Goal: Navigation & Orientation: Find specific page/section

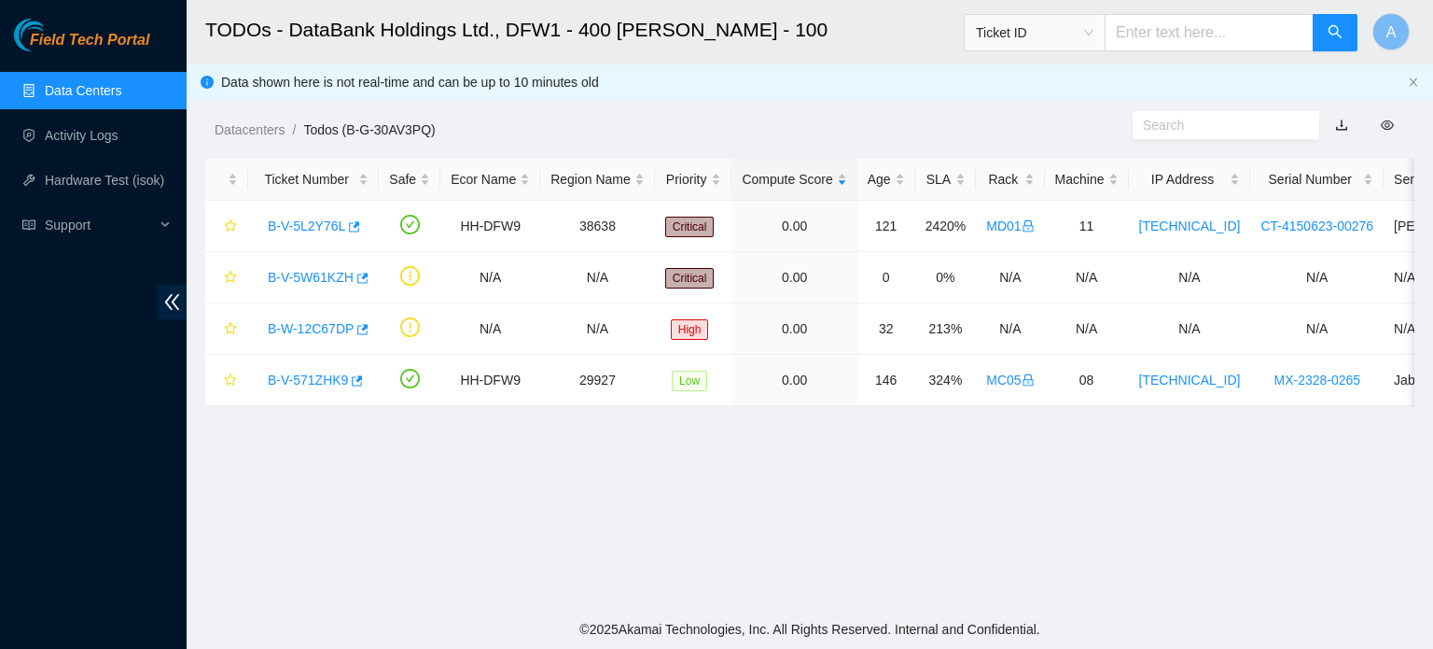
scroll to position [581, 0]
click at [98, 87] on link "Data Centers" at bounding box center [83, 90] width 77 height 15
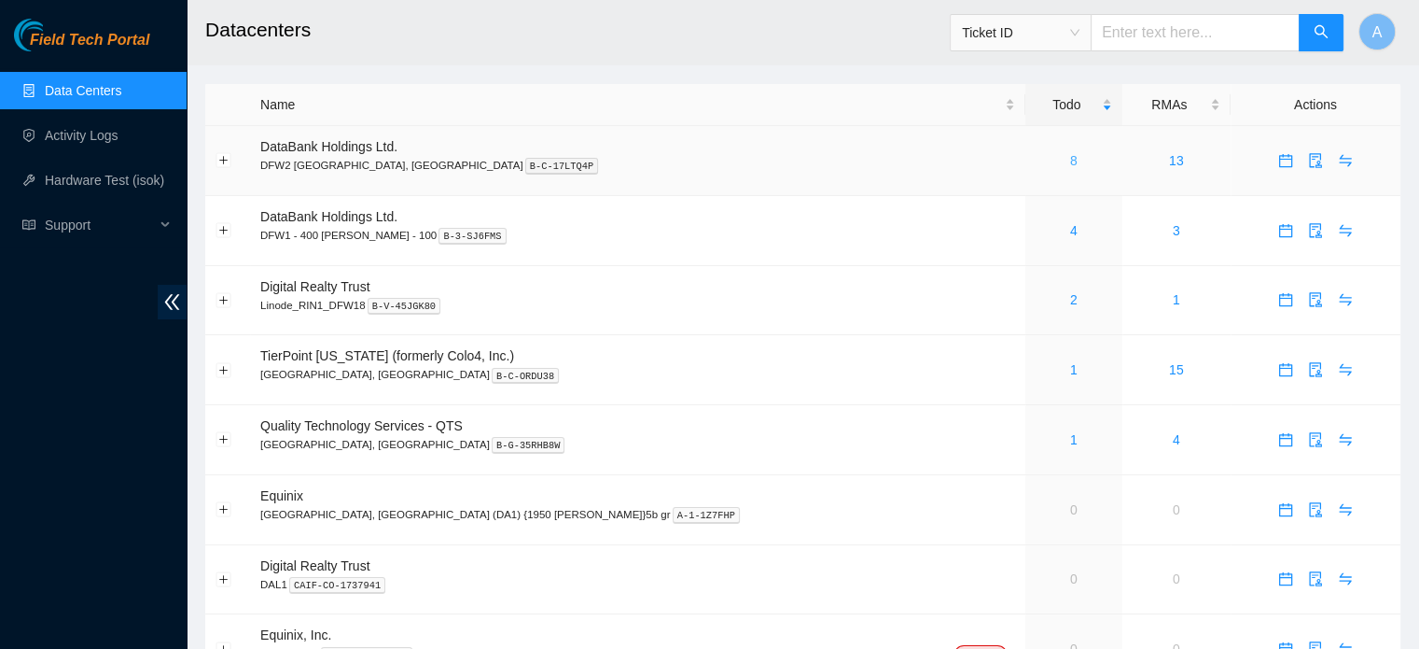
click at [1070, 156] on link "8" at bounding box center [1073, 160] width 7 height 15
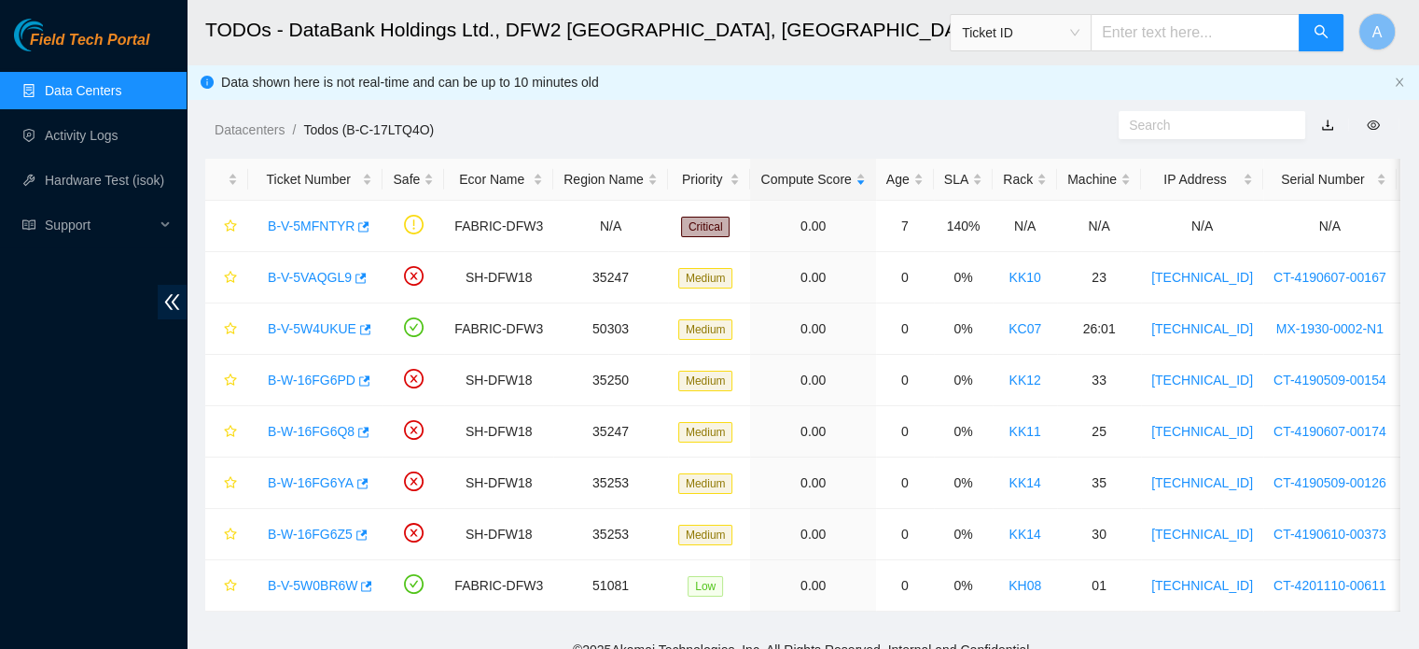
click at [93, 83] on link "Data Centers" at bounding box center [83, 90] width 77 height 15
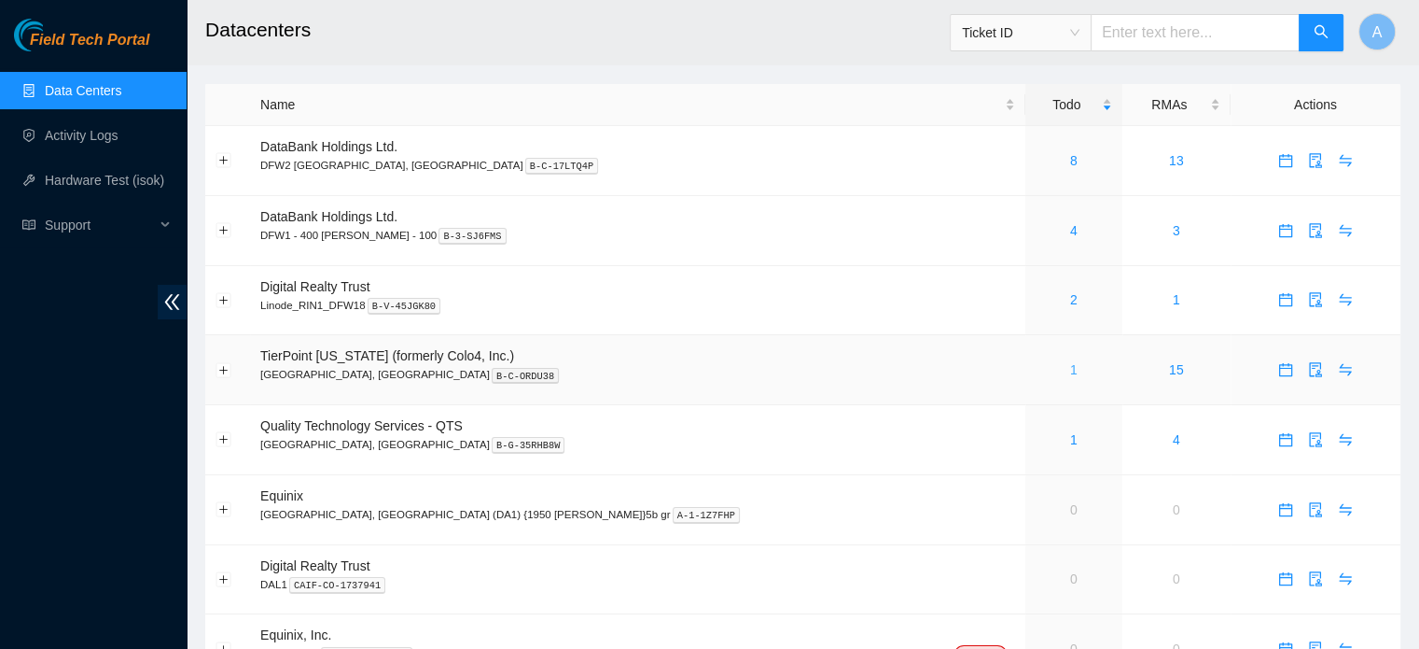
click at [1070, 372] on link "1" at bounding box center [1073, 369] width 7 height 15
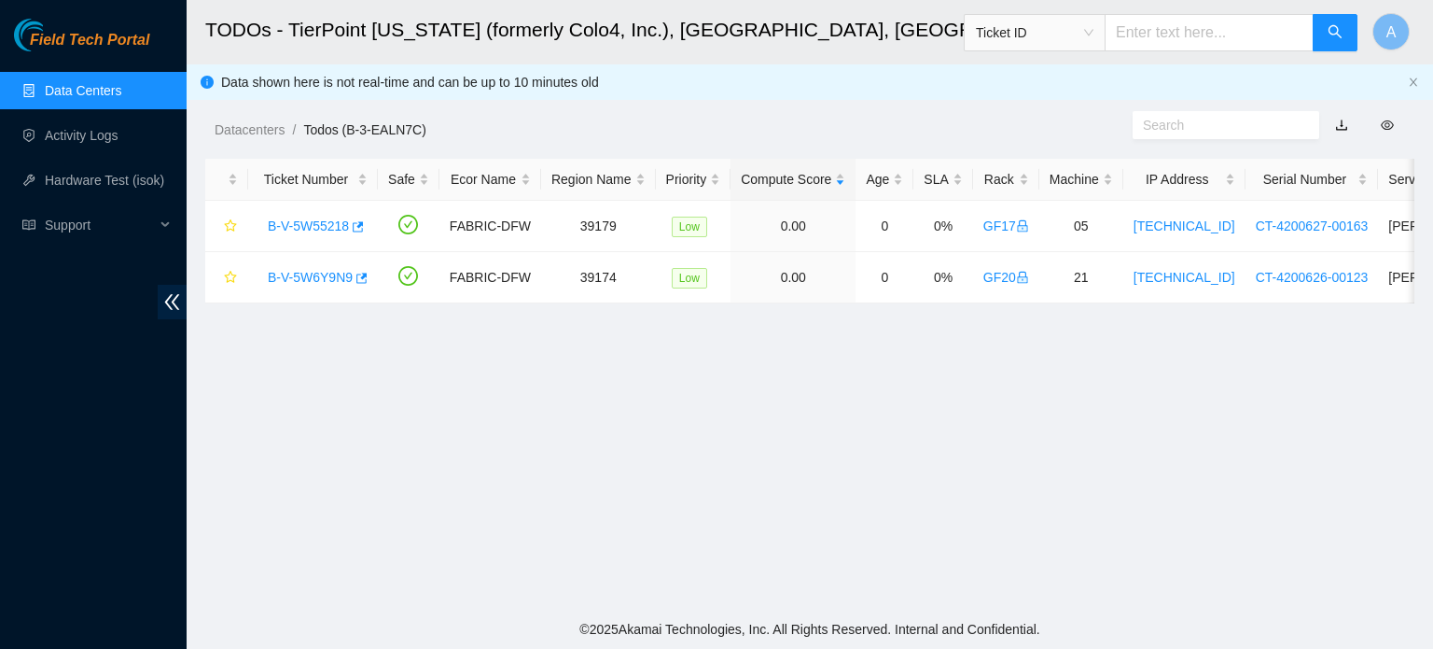
click at [121, 91] on link "Data Centers" at bounding box center [83, 90] width 77 height 15
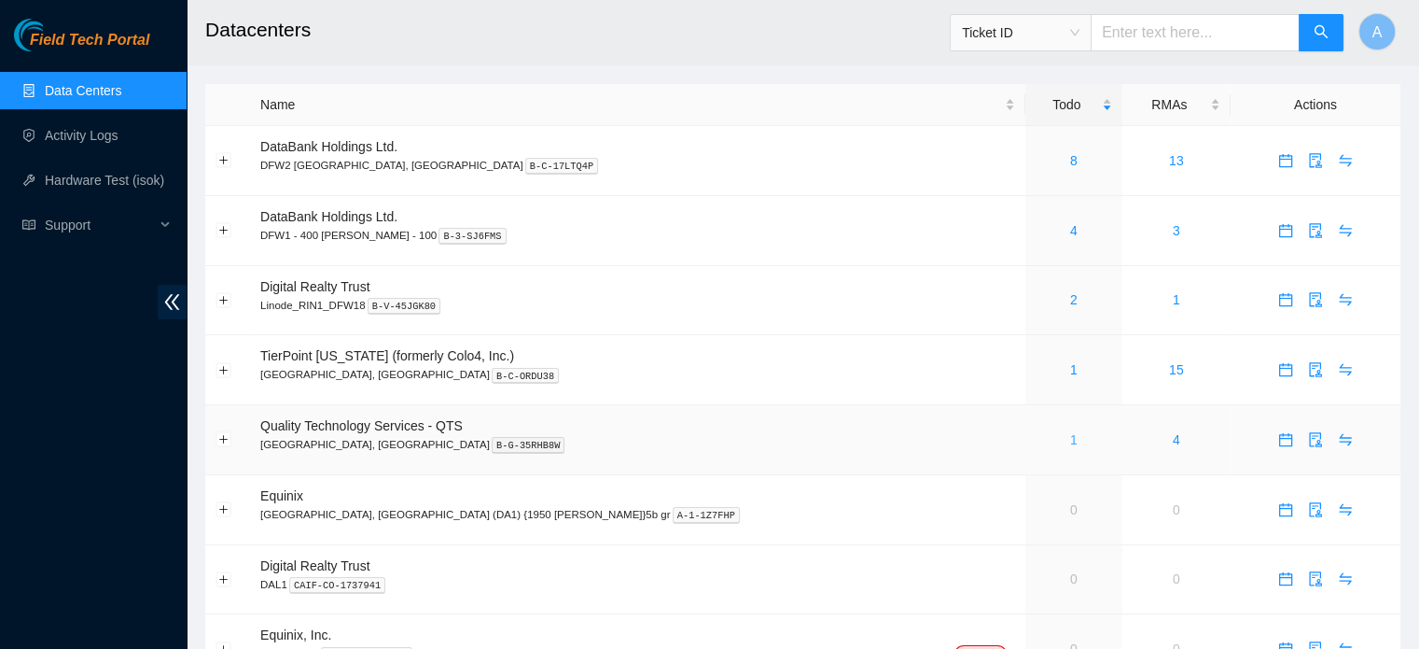
click at [1070, 441] on link "1" at bounding box center [1073, 439] width 7 height 15
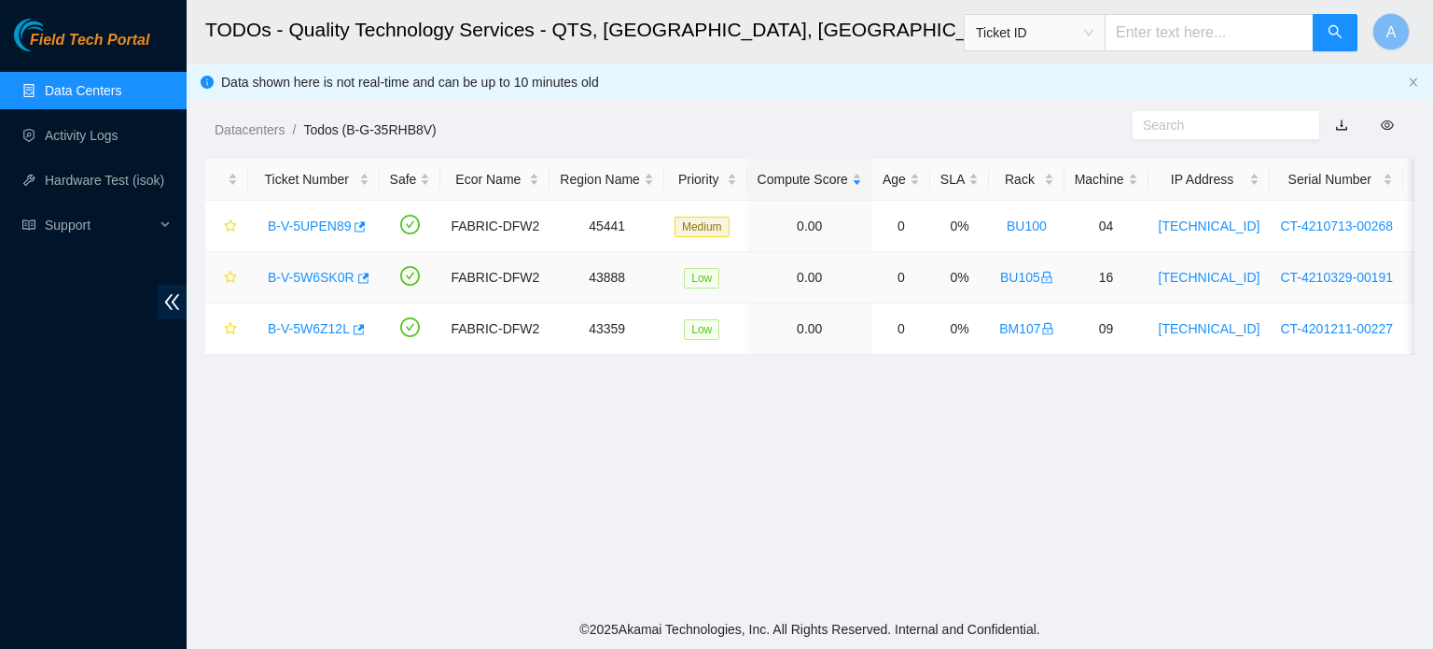
click at [299, 273] on link "B-V-5W6SK0R" at bounding box center [311, 277] width 87 height 15
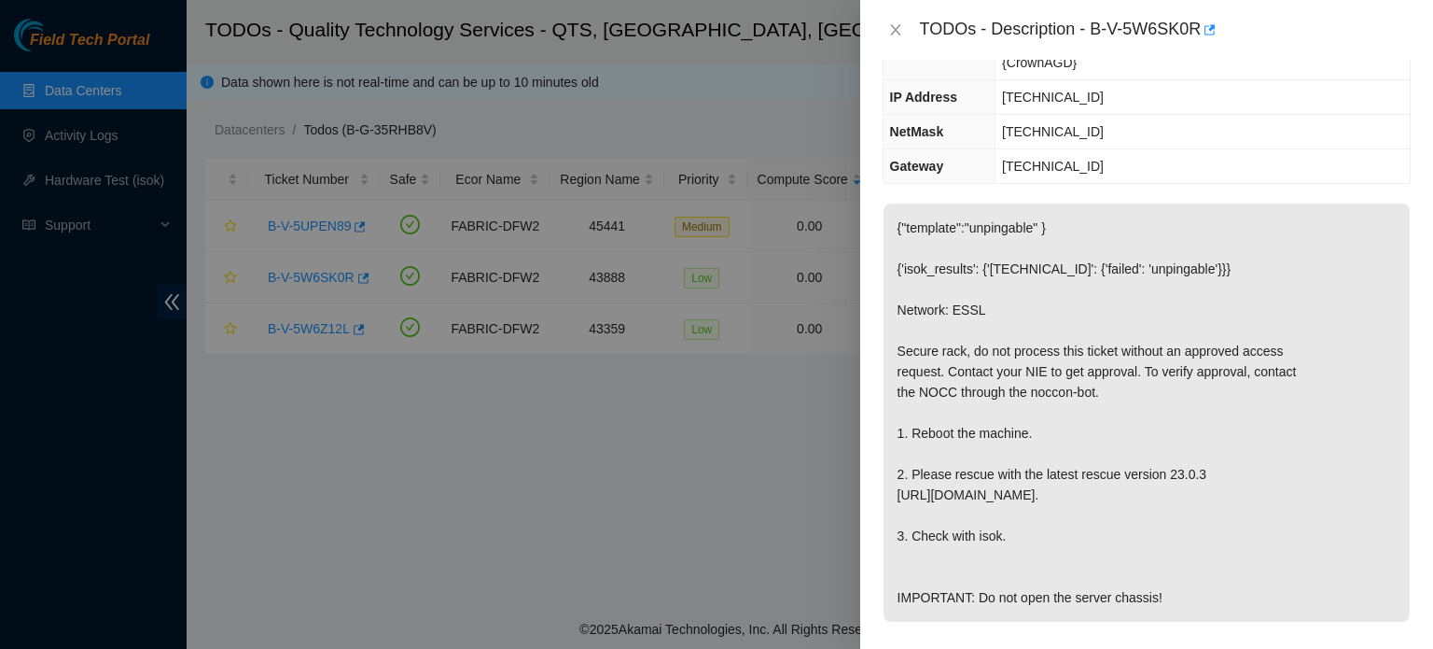
scroll to position [246, 0]
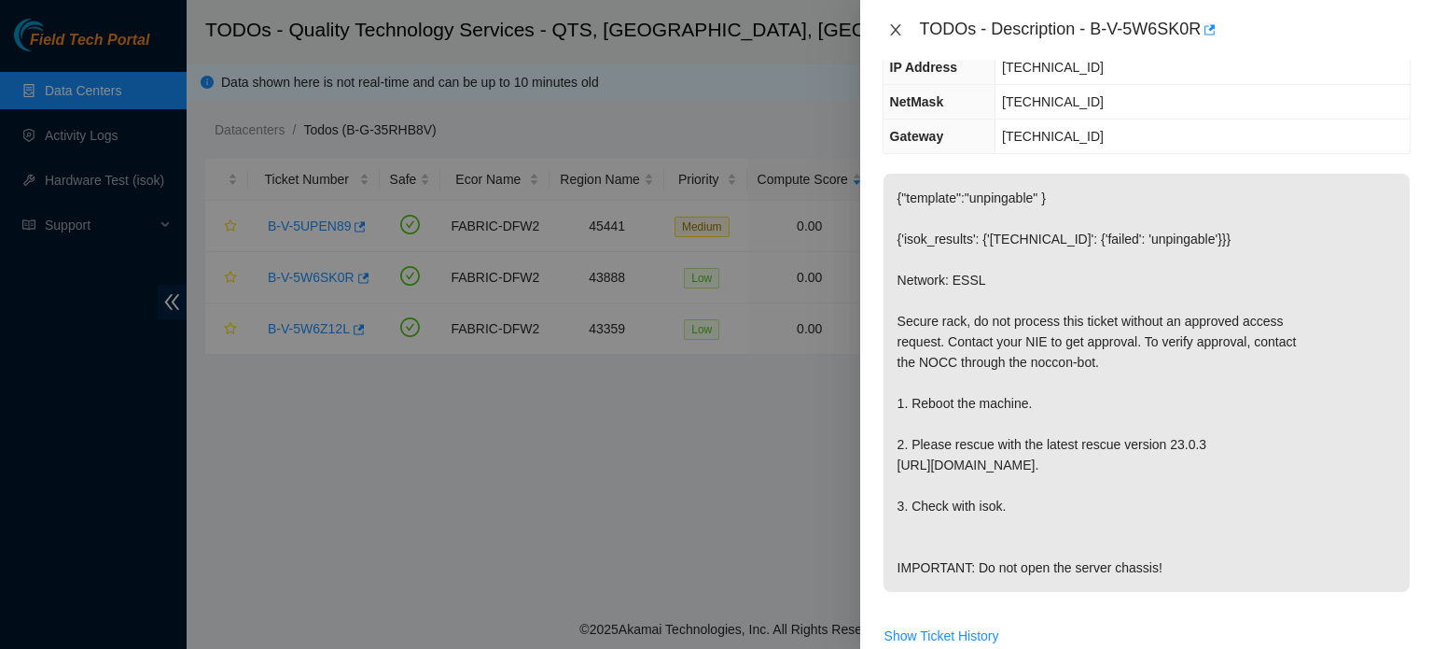
click at [900, 29] on icon "close" at bounding box center [895, 29] width 15 height 15
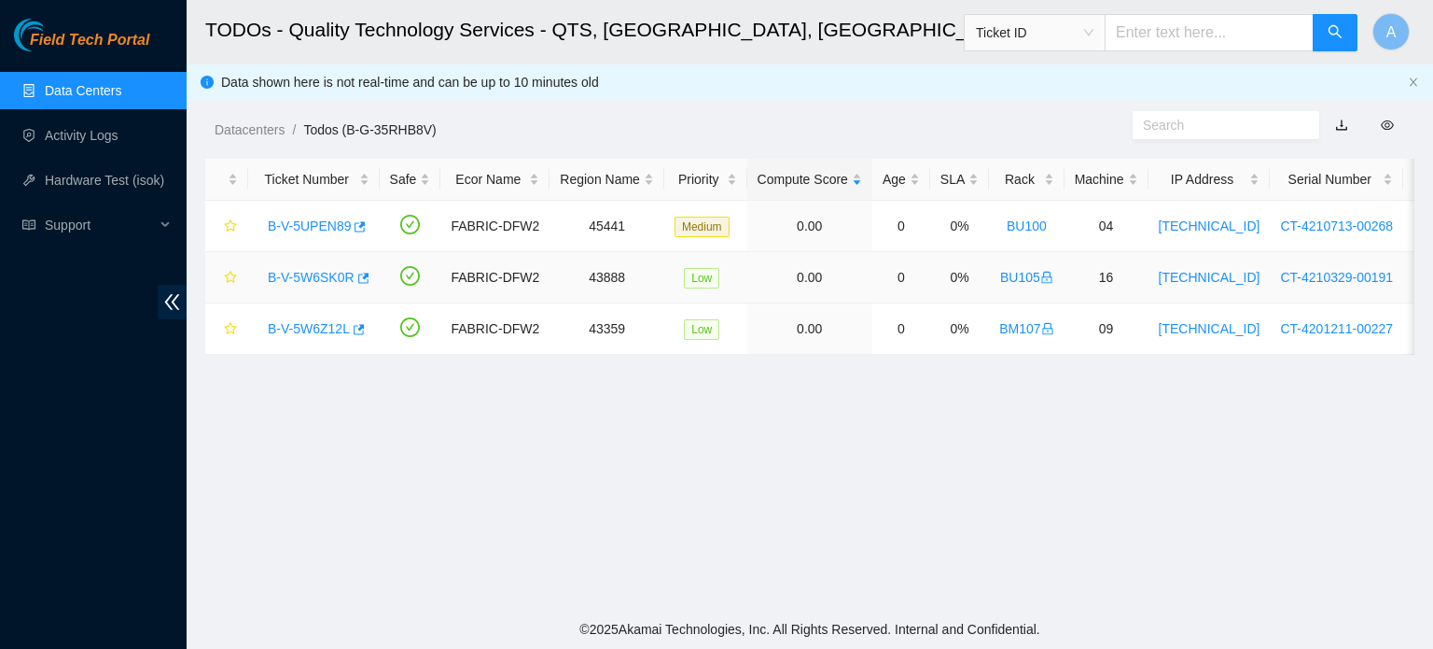
scroll to position [308, 0]
click at [306, 331] on link "B-V-5W6Z12L" at bounding box center [309, 328] width 82 height 15
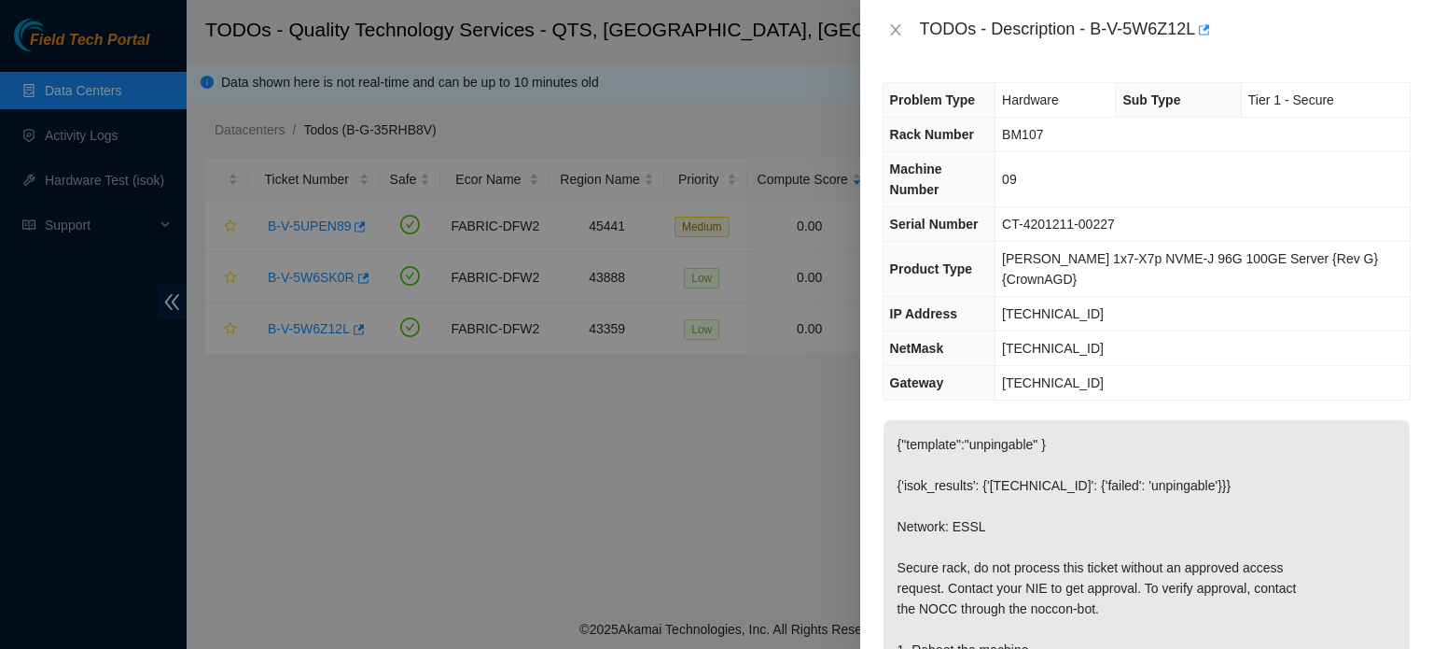
scroll to position [0, 0]
click at [894, 18] on div "TODOs - Description - B-V-5W6Z12L" at bounding box center [1147, 30] width 528 height 30
click at [894, 26] on icon "close" at bounding box center [895, 29] width 15 height 15
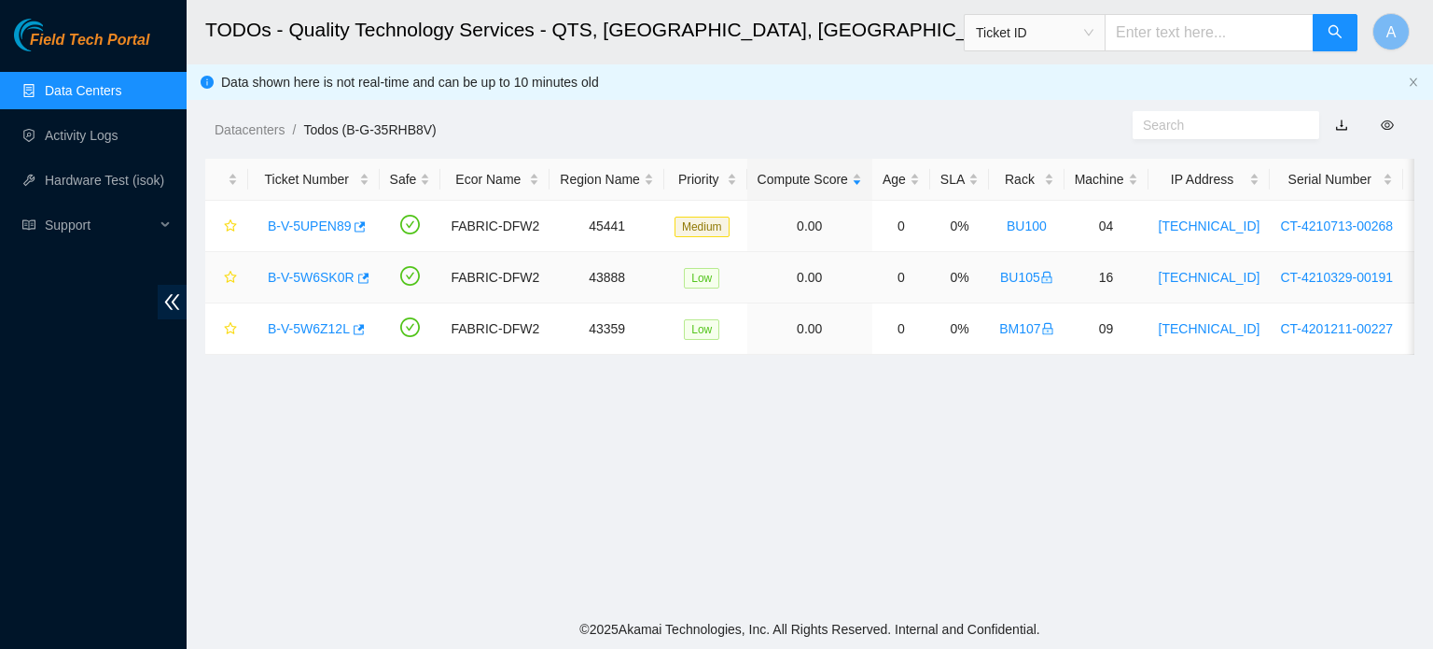
click at [307, 275] on link "B-V-5W6SK0R" at bounding box center [311, 277] width 87 height 15
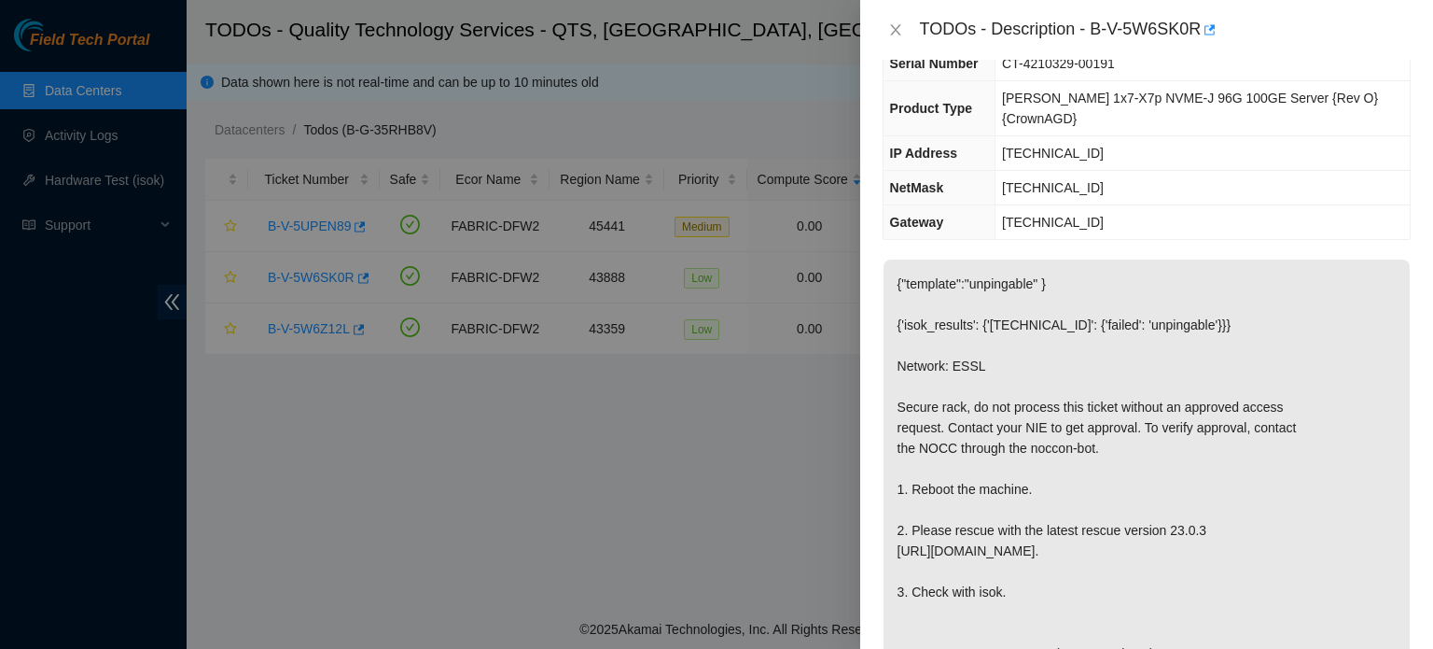
scroll to position [350, 0]
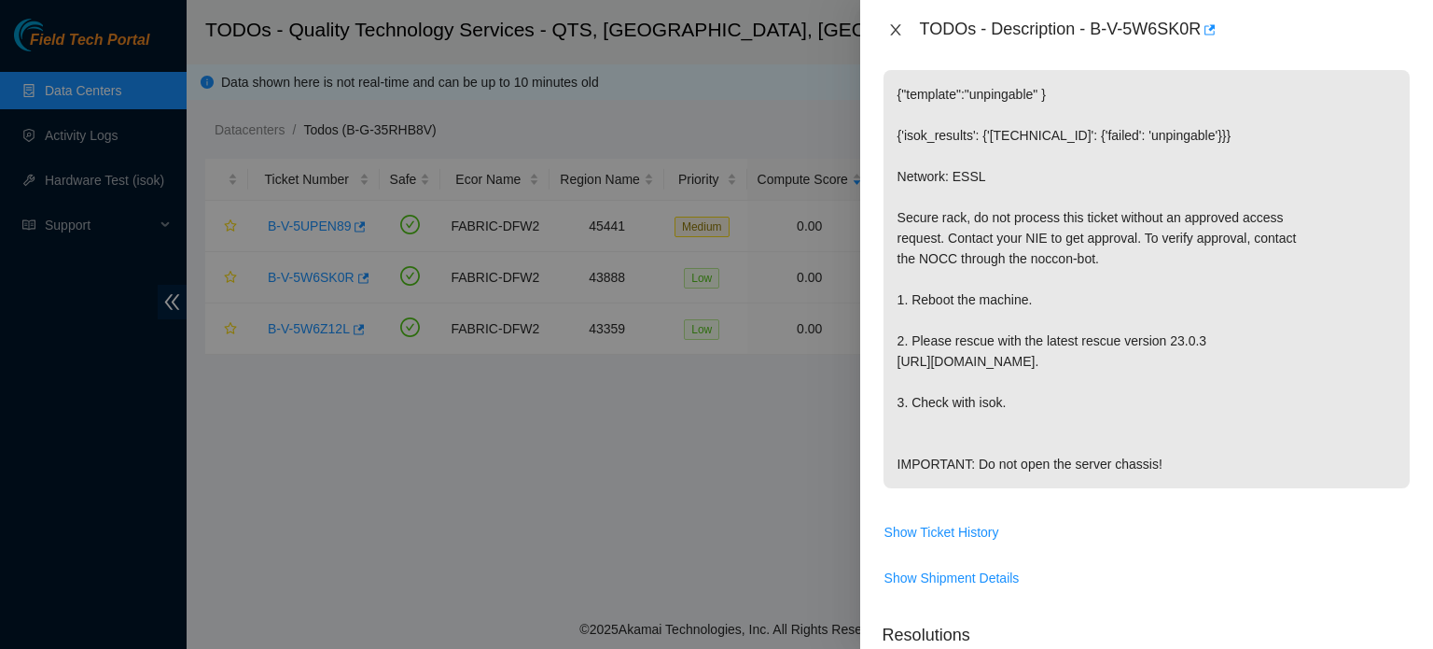
click at [885, 29] on button "Close" at bounding box center [896, 30] width 26 height 18
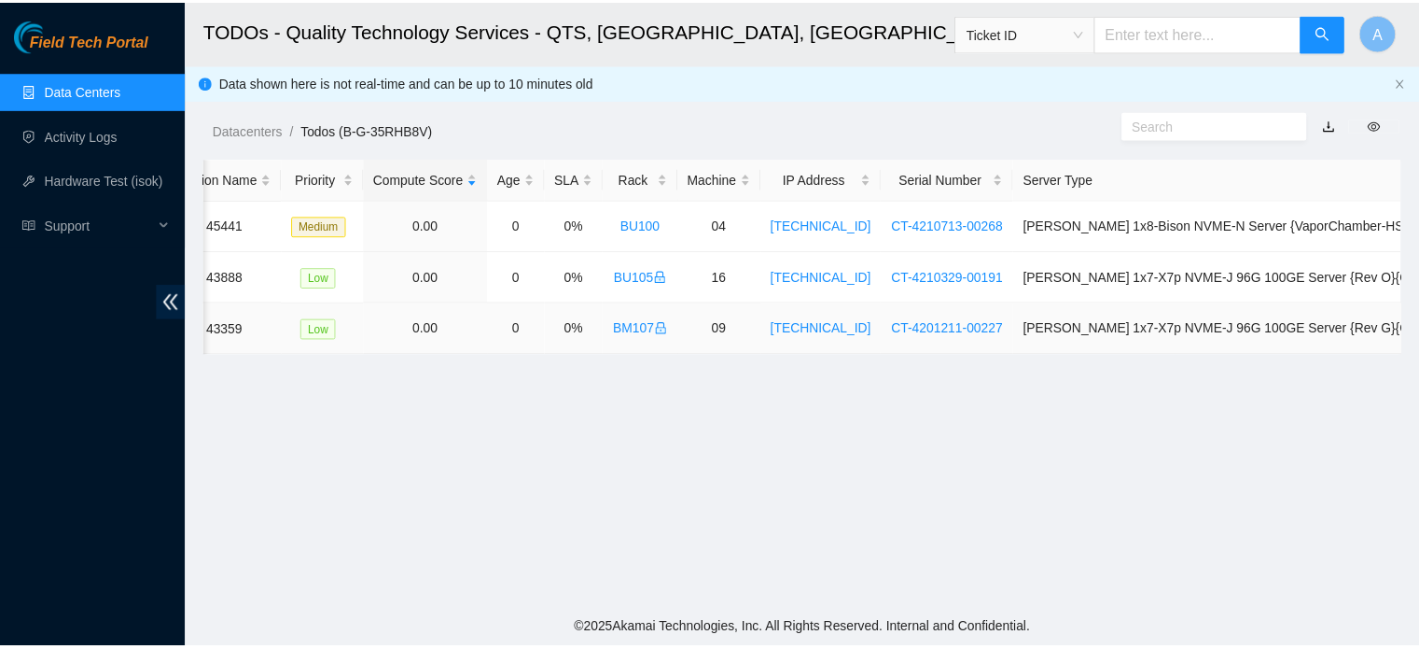
scroll to position [0, 0]
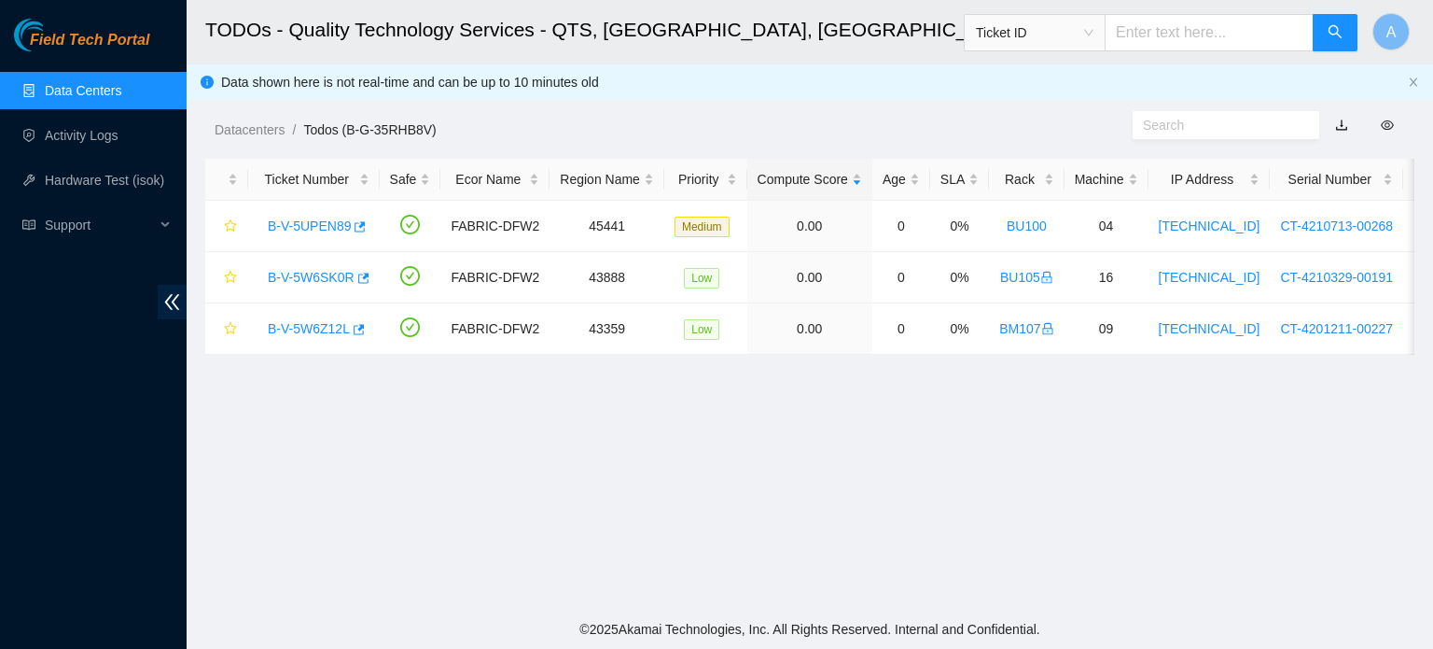
click at [115, 97] on link "Data Centers" at bounding box center [83, 90] width 77 height 15
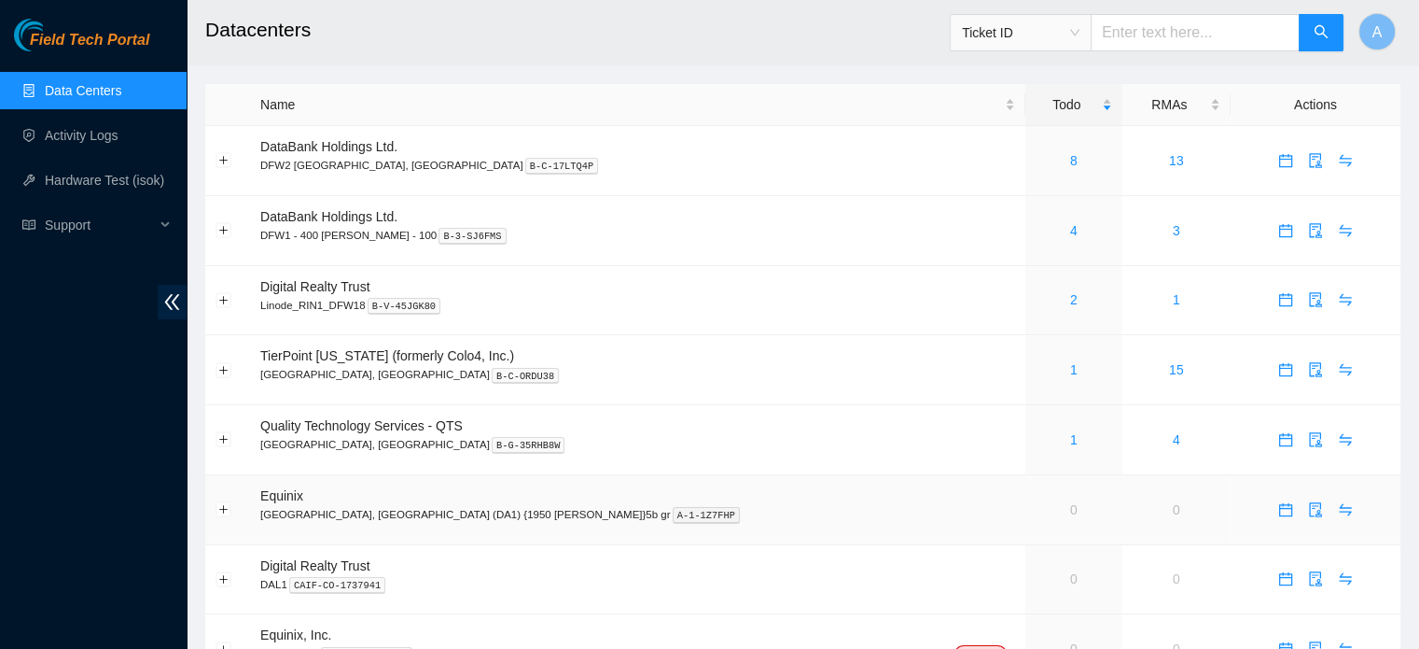
click at [1070, 511] on link "0" at bounding box center [1073, 509] width 7 height 15
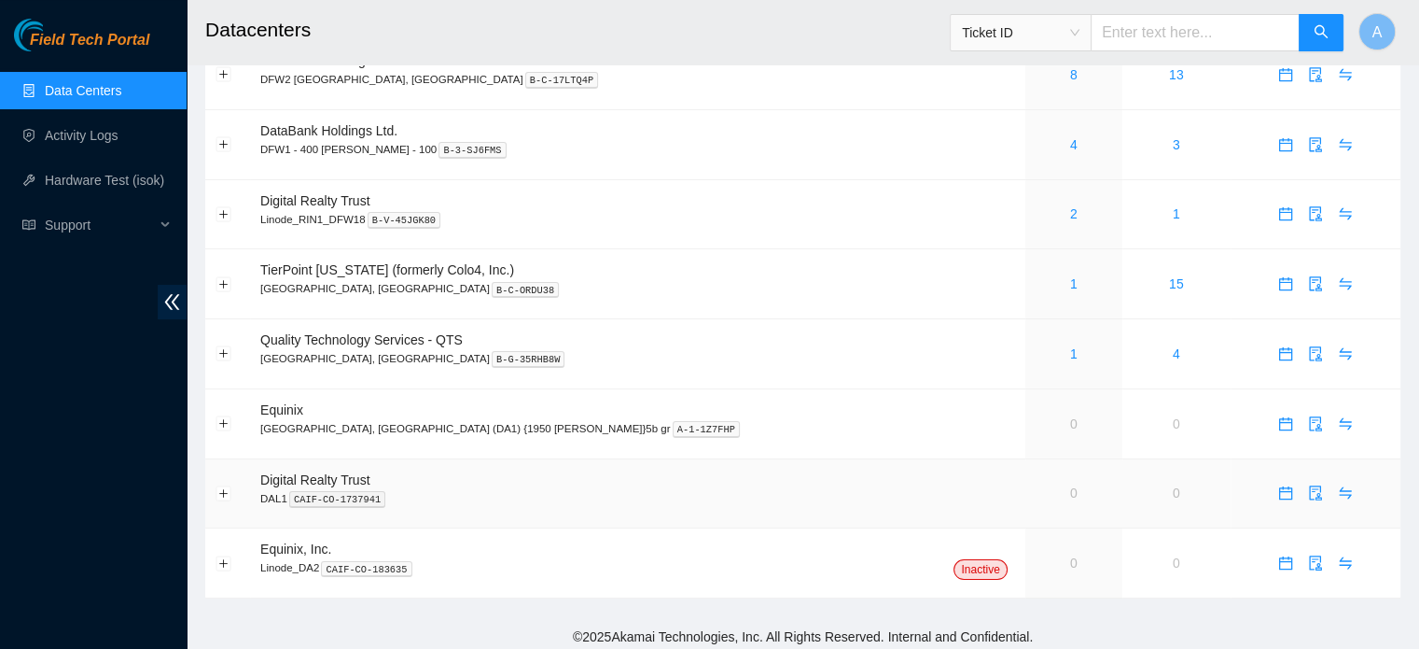
scroll to position [94, 0]
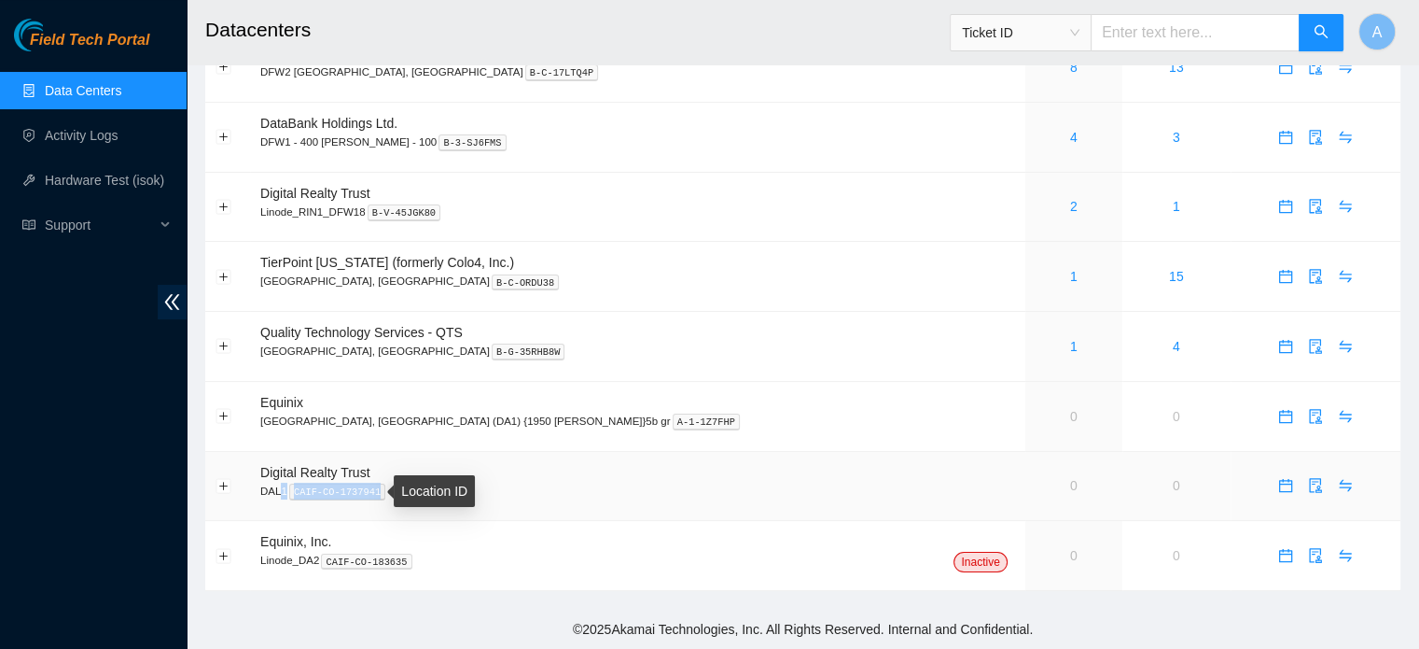
drag, startPoint x: 280, startPoint y: 482, endPoint x: 594, endPoint y: 492, distance: 314.7
click at [594, 492] on p "DAL1 CAIF-CO-1737941" at bounding box center [637, 490] width 755 height 17
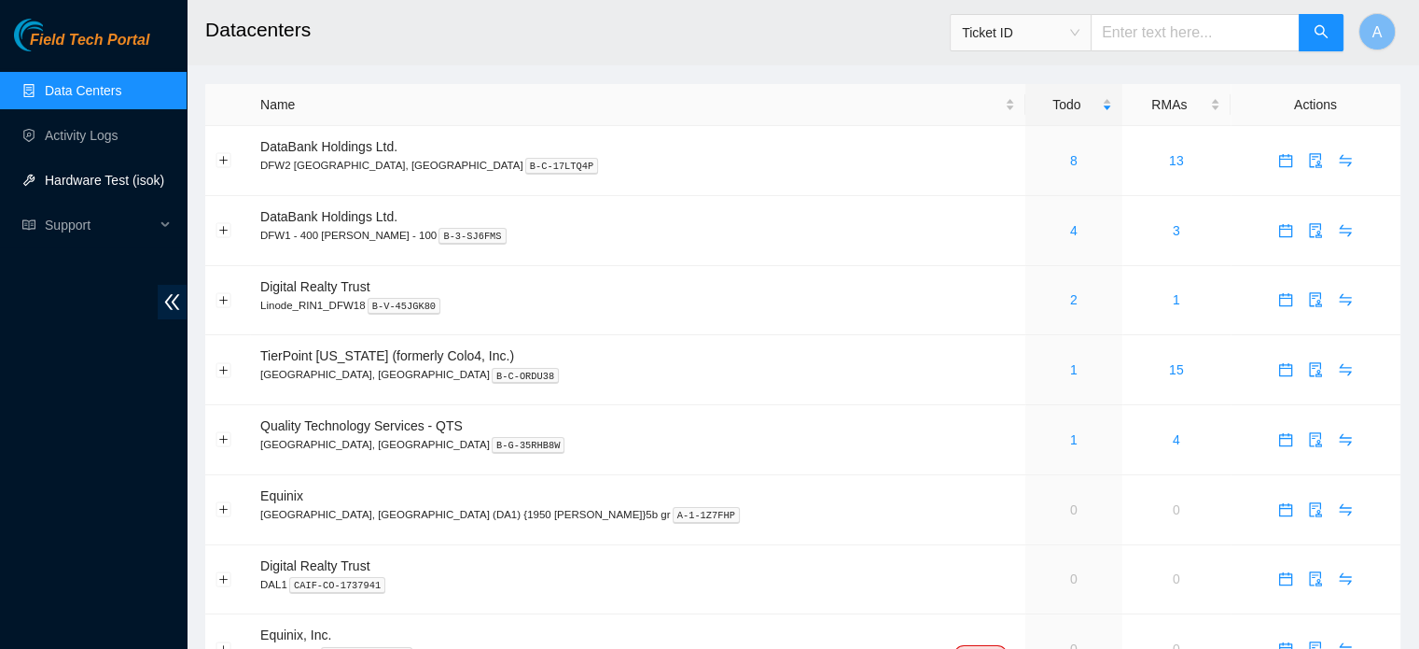
click at [143, 188] on link "Hardware Test (isok)" at bounding box center [104, 180] width 119 height 15
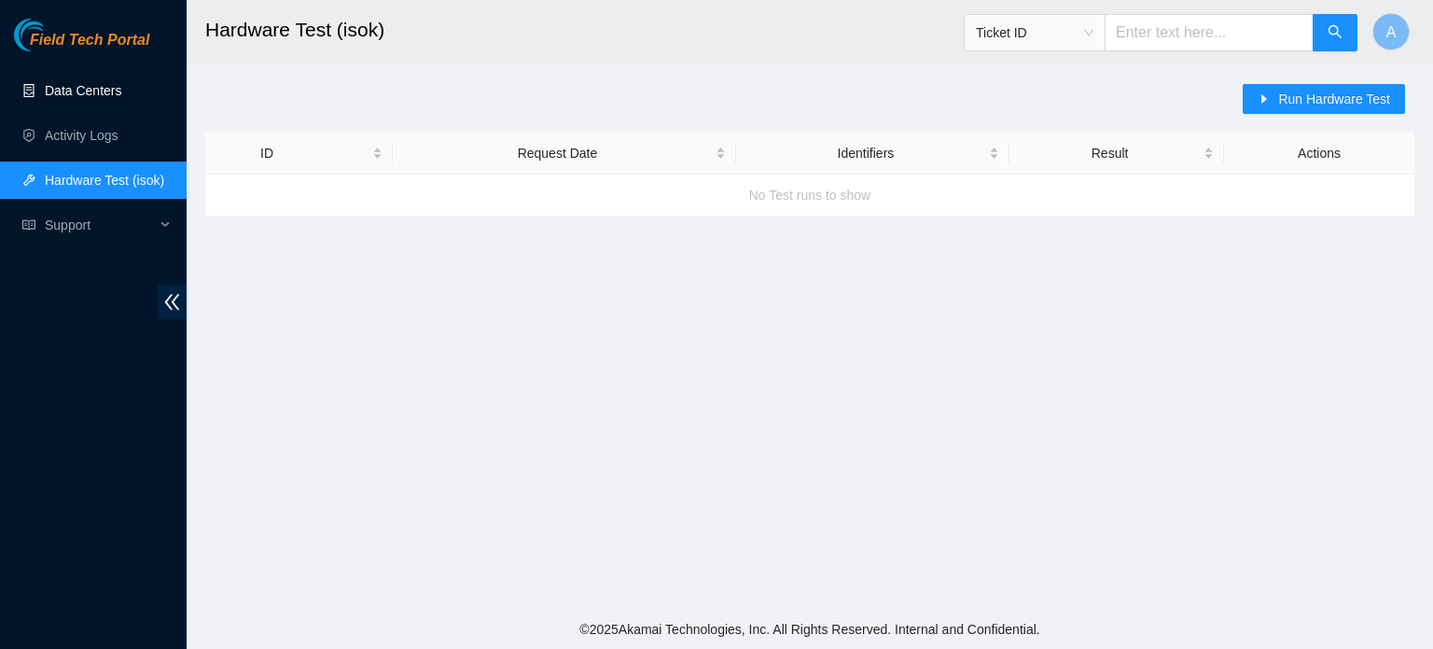
click at [76, 98] on link "Data Centers" at bounding box center [83, 90] width 77 height 15
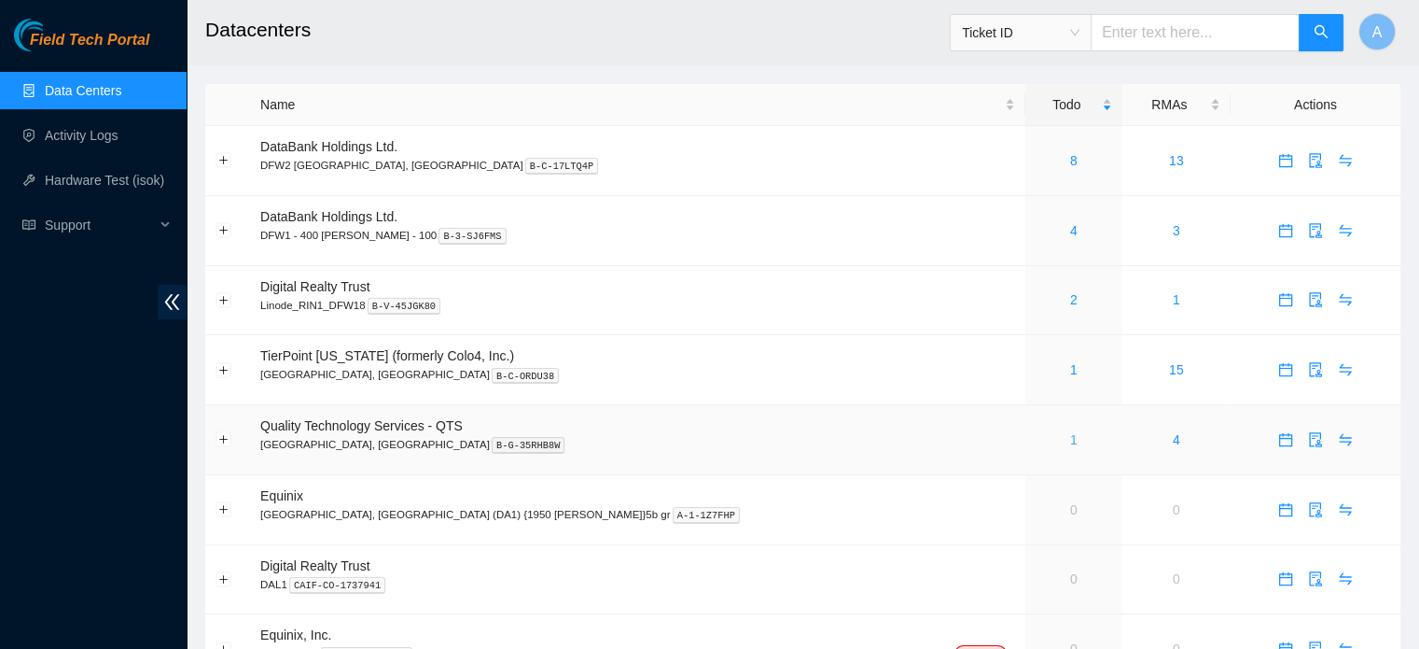
click at [1070, 436] on link "1" at bounding box center [1073, 439] width 7 height 15
